Goal: Task Accomplishment & Management: Manage account settings

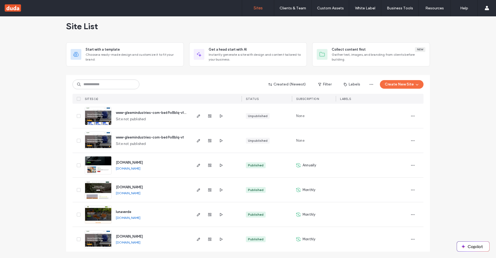
click at [203, 215] on div at bounding box center [209, 214] width 29 height 24
click at [199, 212] on icon "button" at bounding box center [198, 214] width 4 height 4
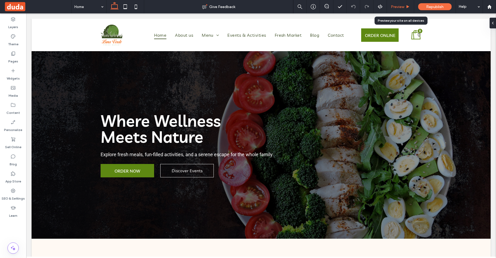
click at [400, 4] on div "Preview" at bounding box center [400, 6] width 27 height 13
click at [398, 8] on span "Preview" at bounding box center [397, 7] width 13 height 5
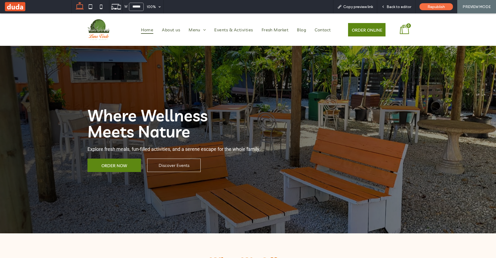
click at [398, 8] on span "Back to editor" at bounding box center [399, 7] width 25 height 5
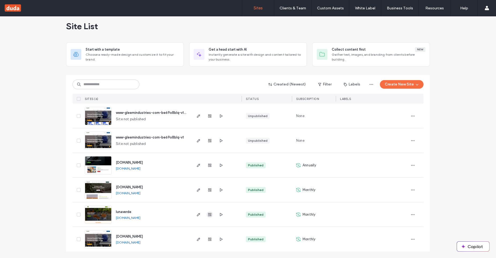
click at [211, 214] on use "button" at bounding box center [209, 214] width 3 height 3
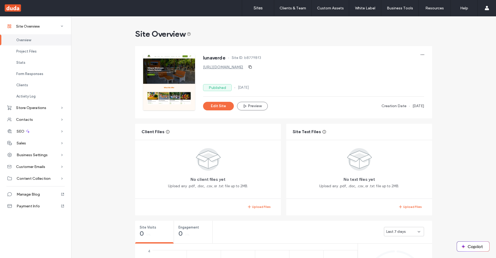
click at [238, 67] on link "[URL][DOMAIN_NAME]" at bounding box center [223, 67] width 40 height 5
click at [45, 54] on div "Project Files" at bounding box center [35, 50] width 71 height 11
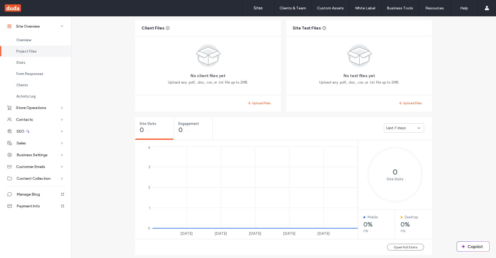
scroll to position [105, 0]
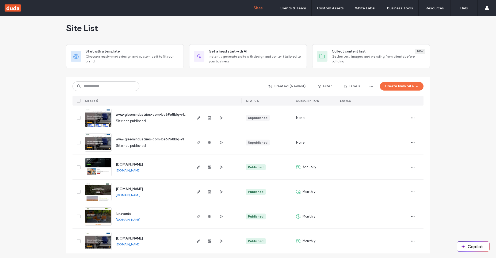
scroll to position [6, 0]
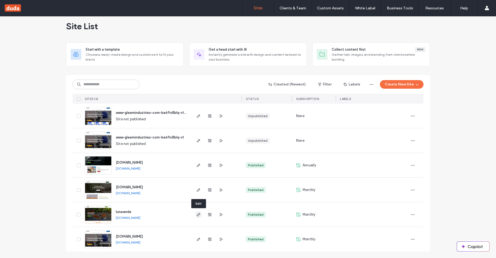
click at [199, 214] on icon "button" at bounding box center [198, 214] width 4 height 4
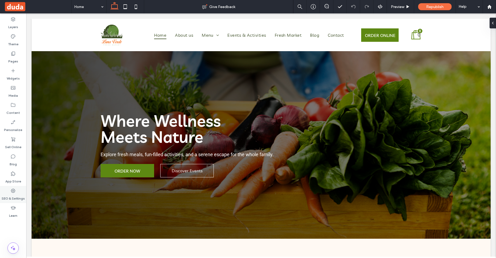
click at [20, 199] on label "SEO & Settings" at bounding box center [13, 196] width 23 height 7
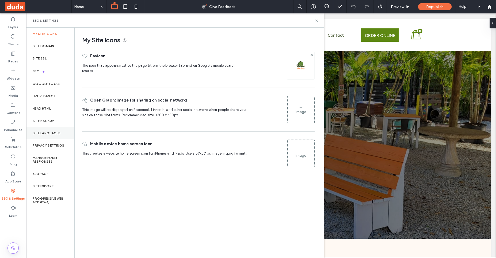
click at [55, 132] on label "Site Languages" at bounding box center [47, 133] width 28 height 4
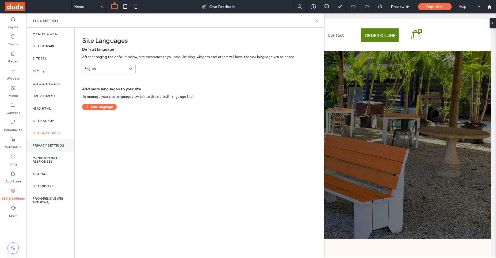
click at [54, 151] on div "Privacy Settings" at bounding box center [50, 145] width 48 height 12
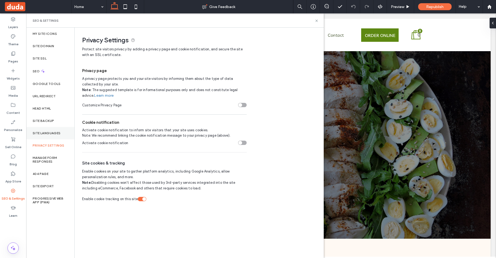
click at [52, 135] on label "Site Languages" at bounding box center [47, 133] width 28 height 4
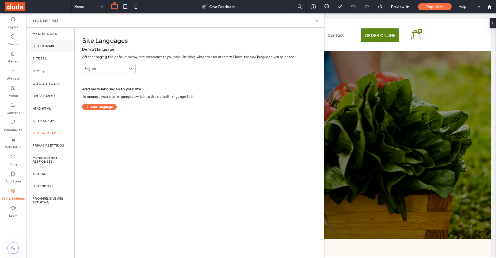
click at [61, 46] on div "Site Domain" at bounding box center [50, 46] width 48 height 12
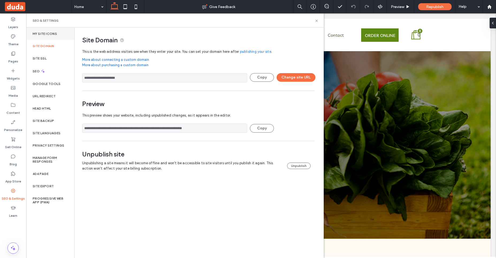
click at [61, 32] on div "My Site Icons" at bounding box center [50, 34] width 48 height 12
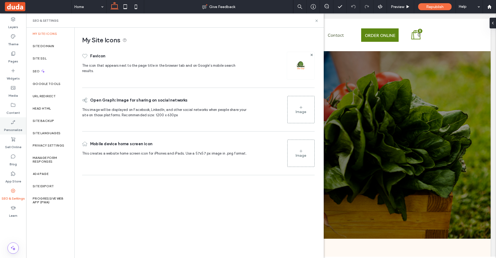
click at [6, 132] on div "Personalize" at bounding box center [13, 125] width 26 height 17
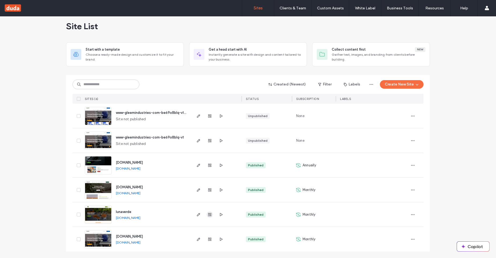
click at [212, 216] on span "button" at bounding box center [210, 214] width 6 height 6
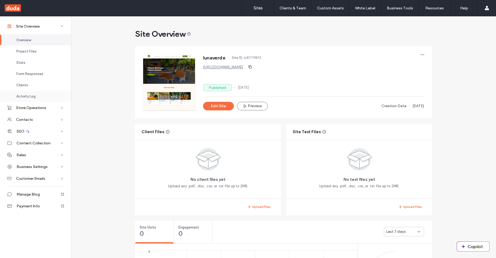
click at [18, 99] on div "Activity Log" at bounding box center [35, 95] width 71 height 11
